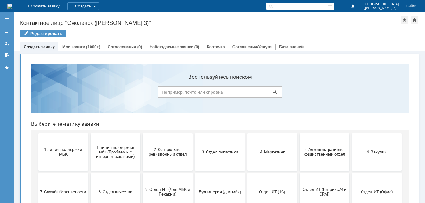
drag, startPoint x: 26, startPoint y: 59, endPoint x: 230, endPoint y: 94, distance: 207.0
click at [230, 94] on input at bounding box center [220, 92] width 125 height 12
drag, startPoint x: 202, startPoint y: 130, endPoint x: 117, endPoint y: 130, distance: 85.0
click at [196, 130] on div "1 линия поддержки МБК 1 линия поддержки мбк (Проблемы с интернет-заказами) 2. К…" at bounding box center [221, 192] width 366 height 125
